Goal: Find specific page/section: Find specific page/section

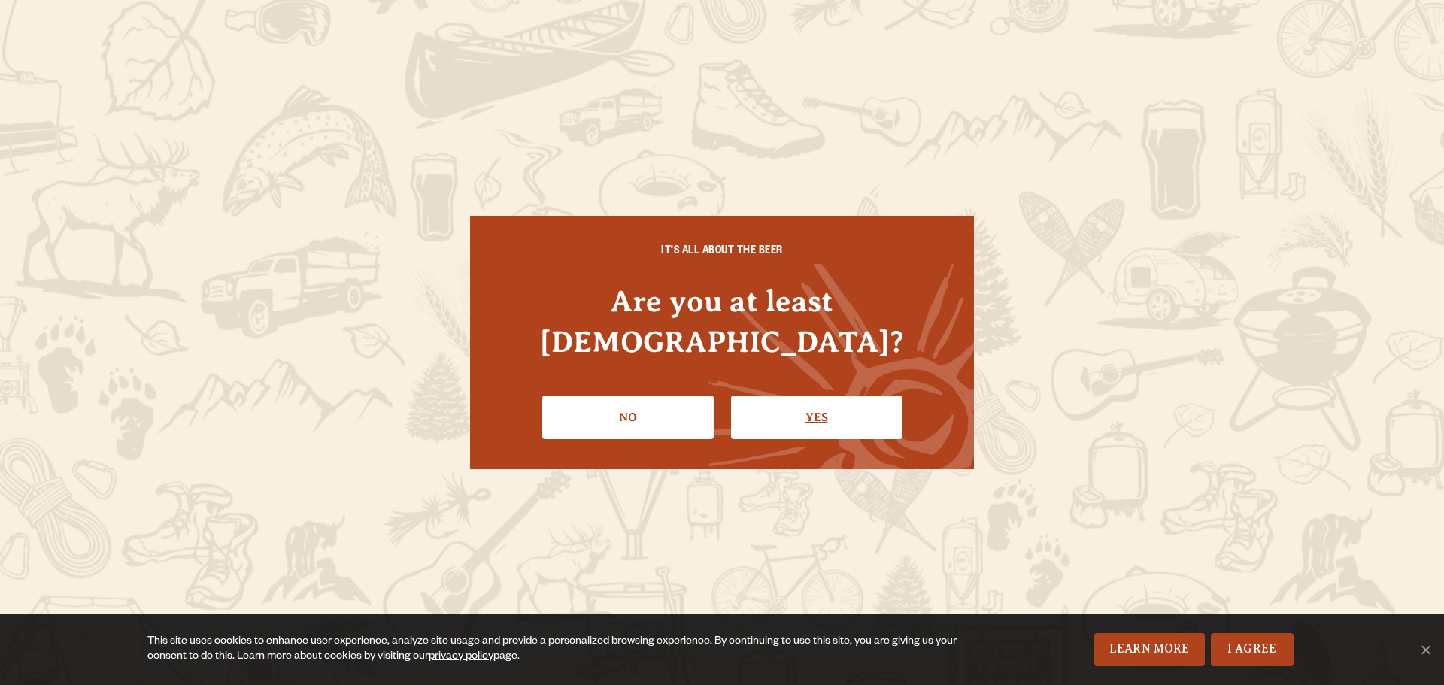
click at [803, 397] on link "Yes" at bounding box center [816, 418] width 171 height 44
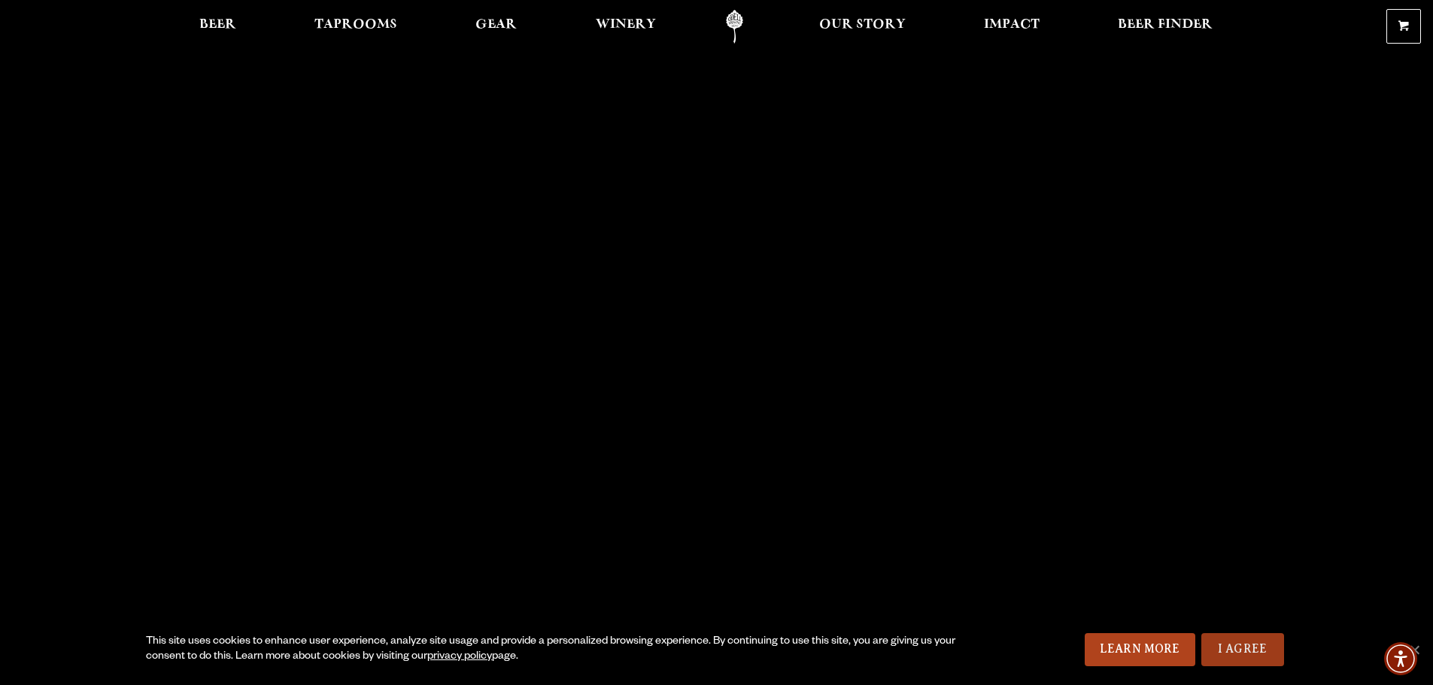
click at [1226, 644] on link "I Agree" at bounding box center [1242, 649] width 83 height 33
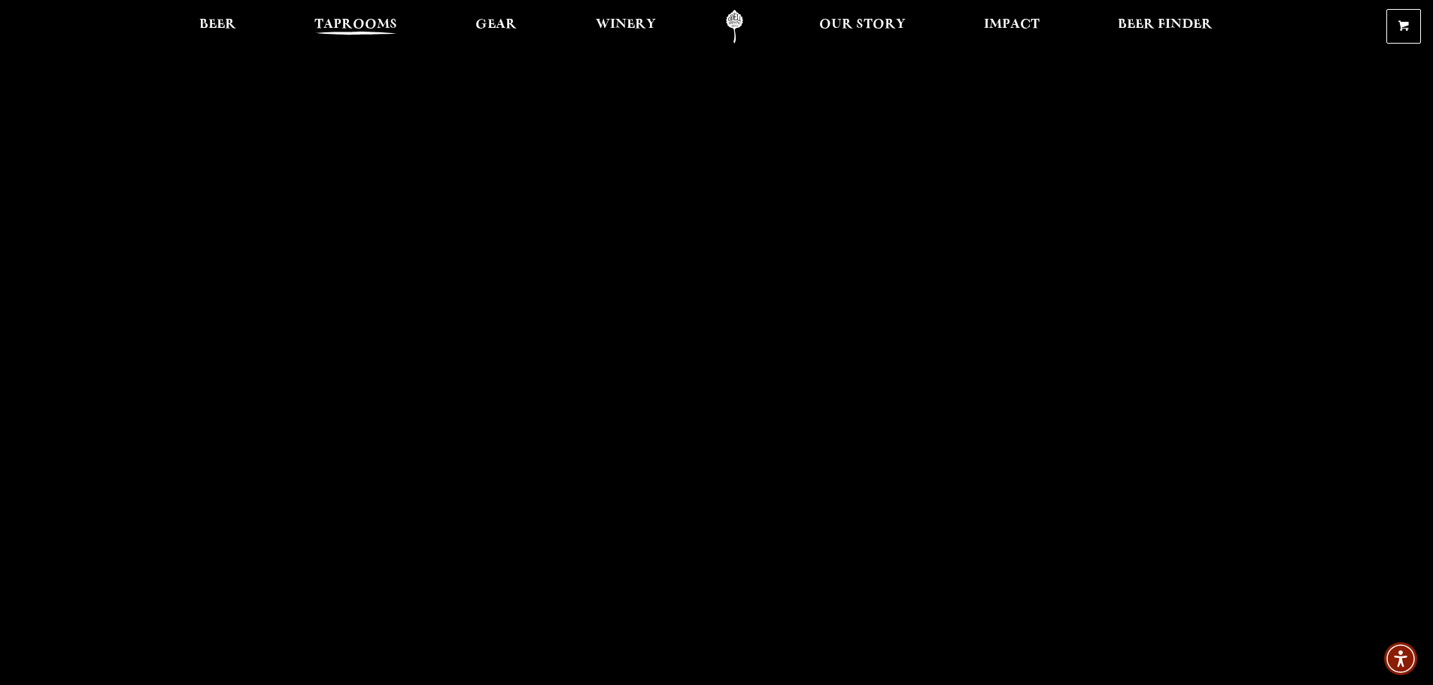
click at [372, 19] on span "Taprooms" at bounding box center [355, 25] width 83 height 12
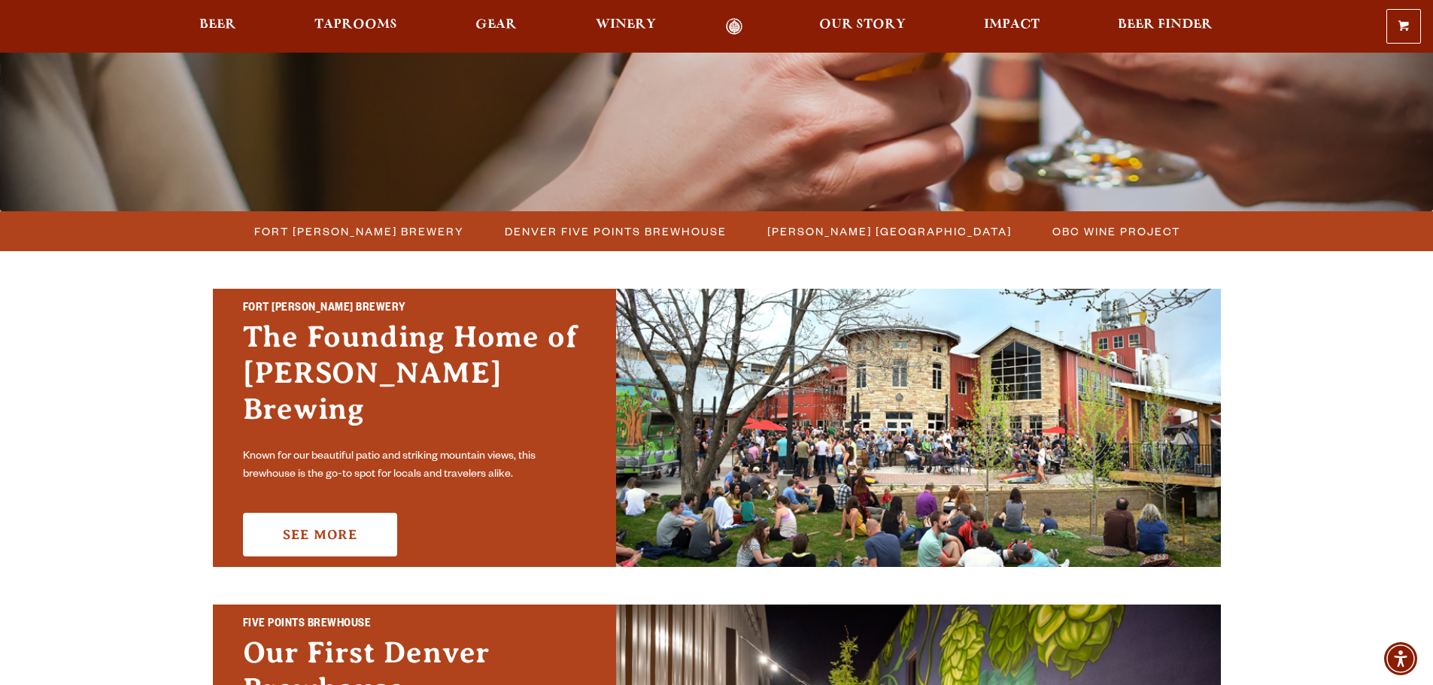
scroll to position [301, 0]
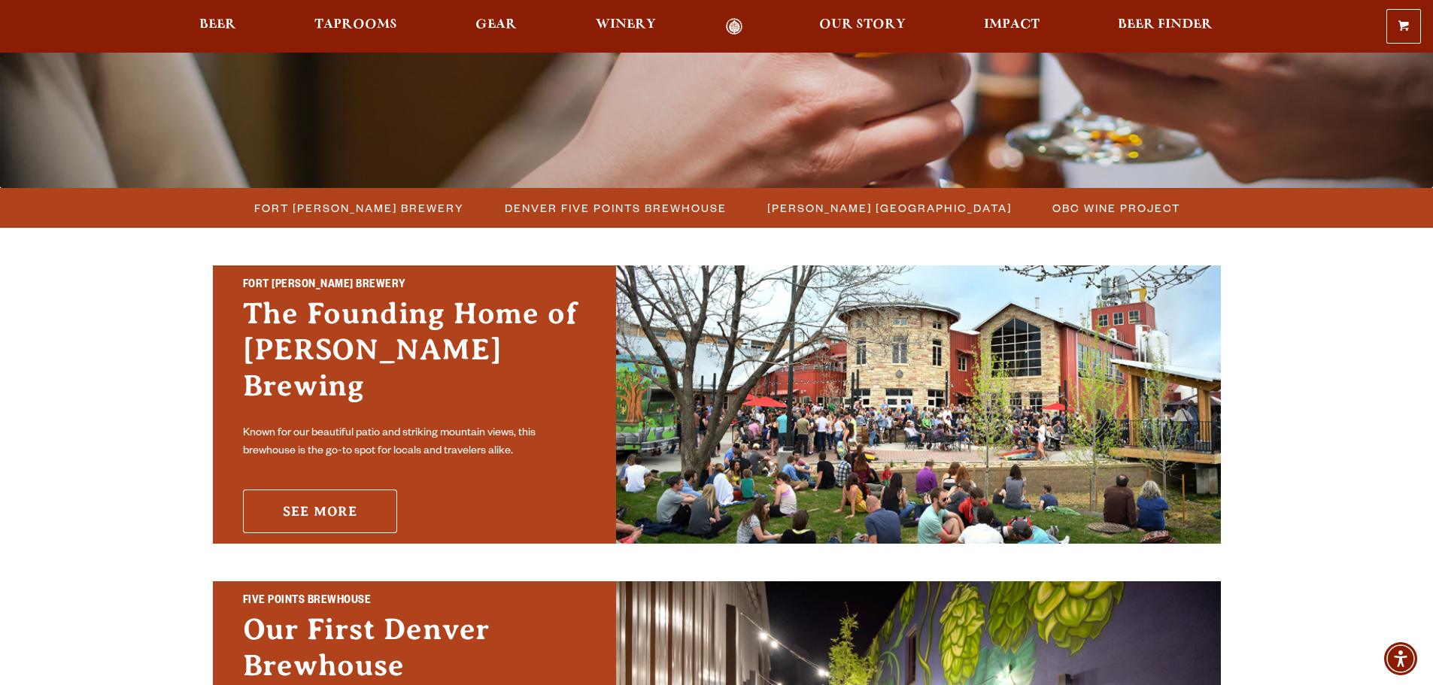
click at [351, 498] on link "See More" at bounding box center [320, 512] width 154 height 44
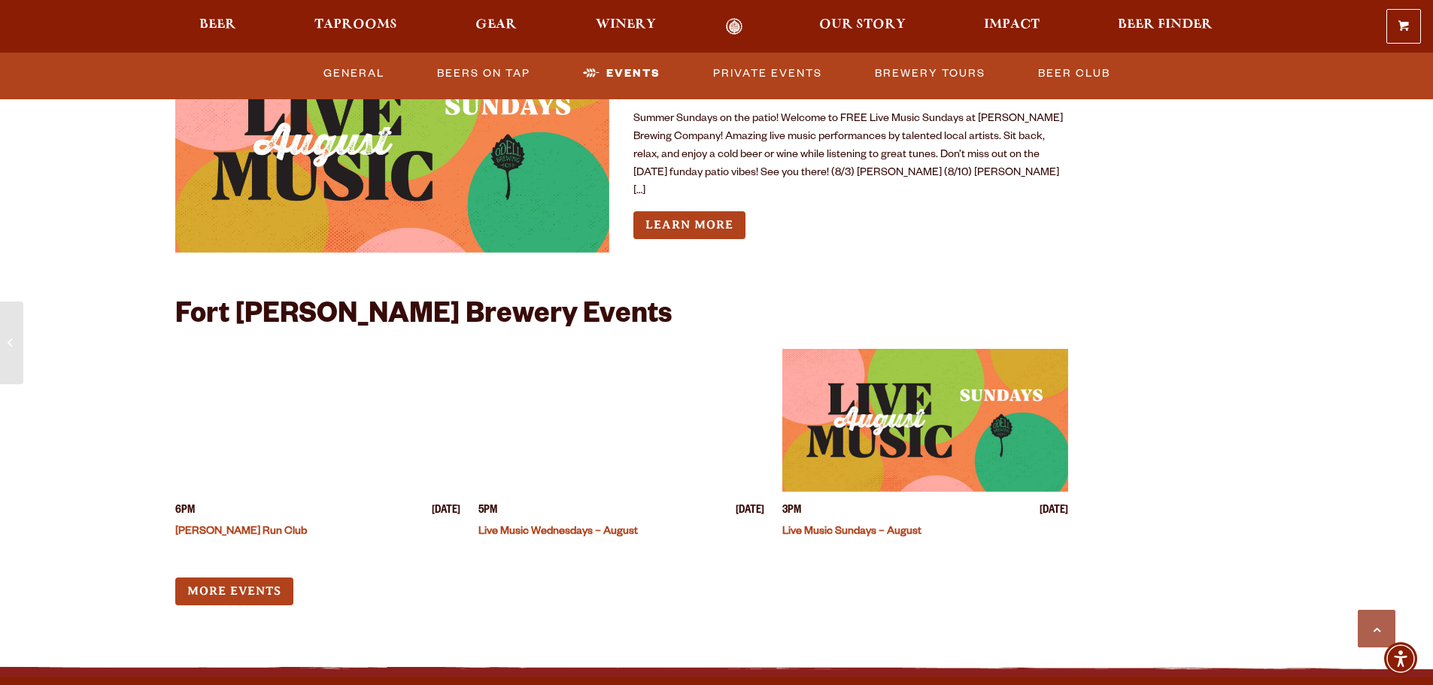
scroll to position [5941, 0]
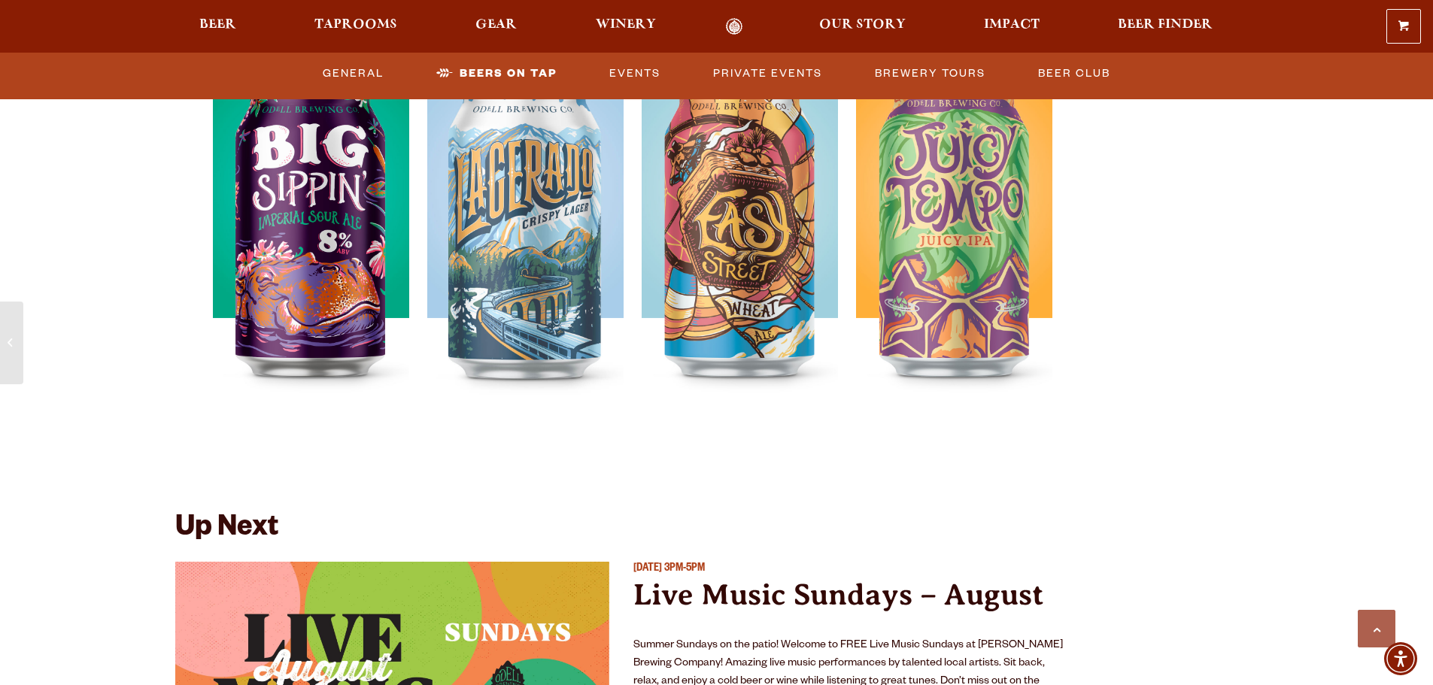
drag, startPoint x: 1118, startPoint y: 538, endPoint x: 1127, endPoint y: 548, distance: 13.9
click at [1055, 562] on p "[DATE] 3PM-5PM" at bounding box center [850, 570] width 435 height 16
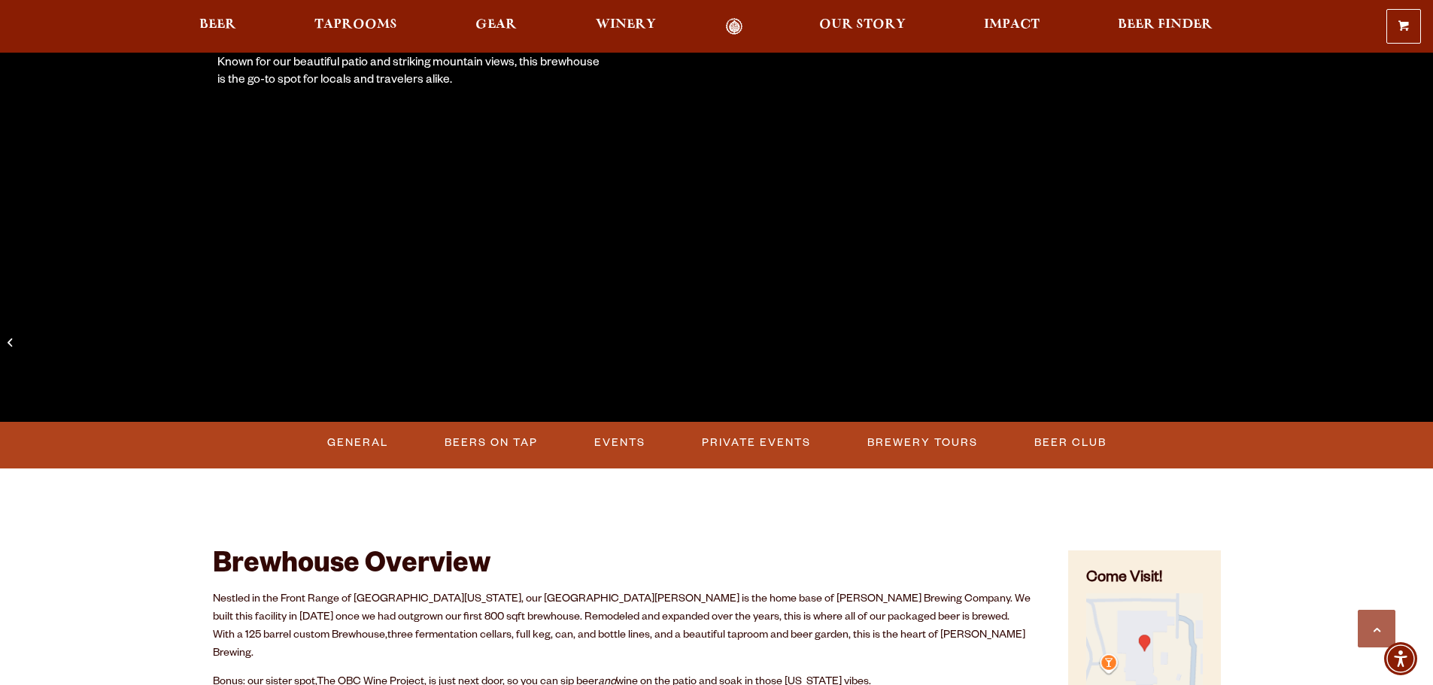
scroll to position [451, 0]
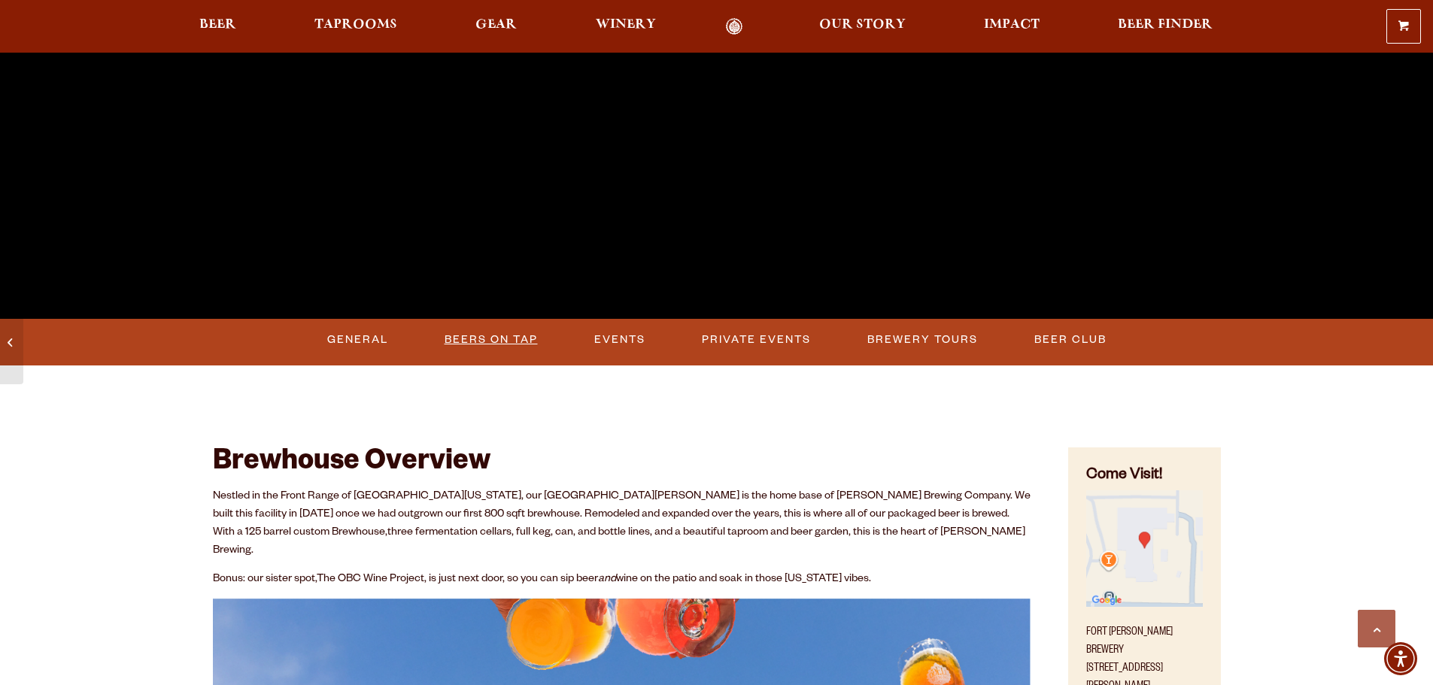
click at [535, 341] on link "Beers on Tap" at bounding box center [490, 340] width 105 height 35
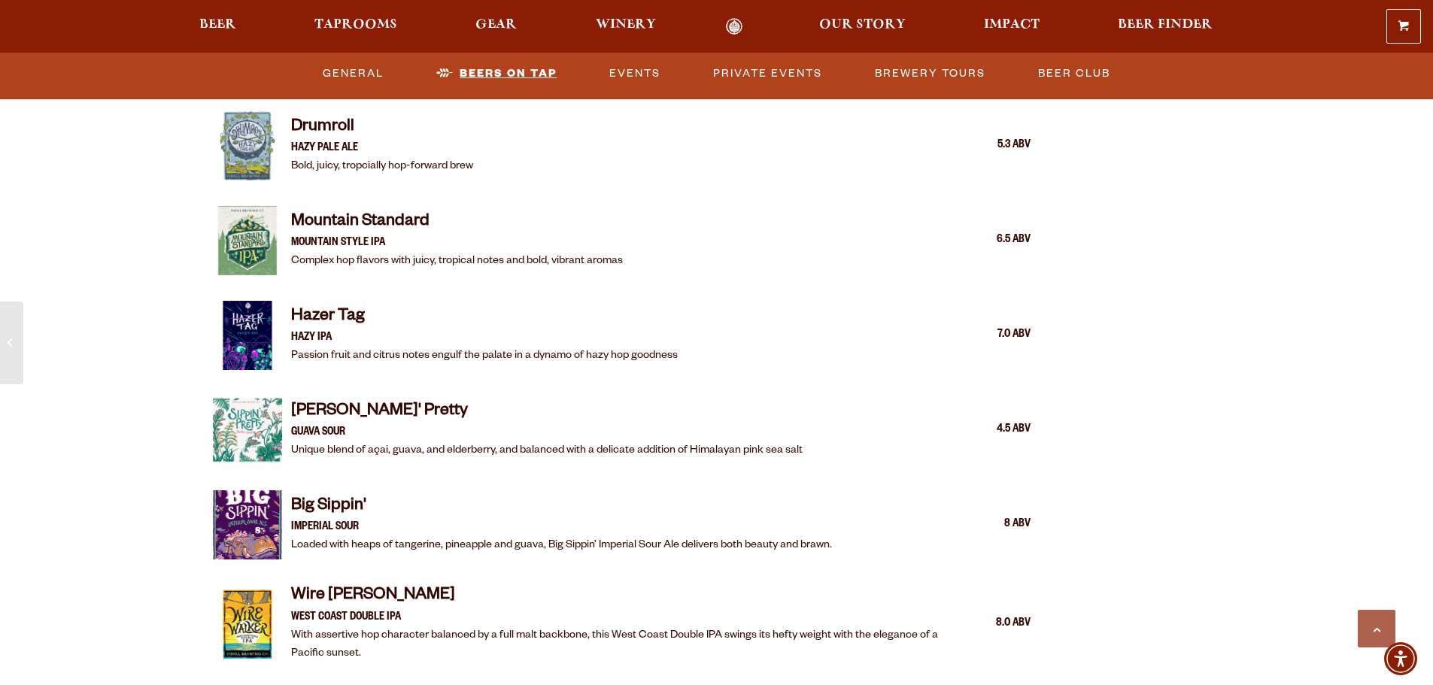
scroll to position [2243, 0]
